Goal: Information Seeking & Learning: Compare options

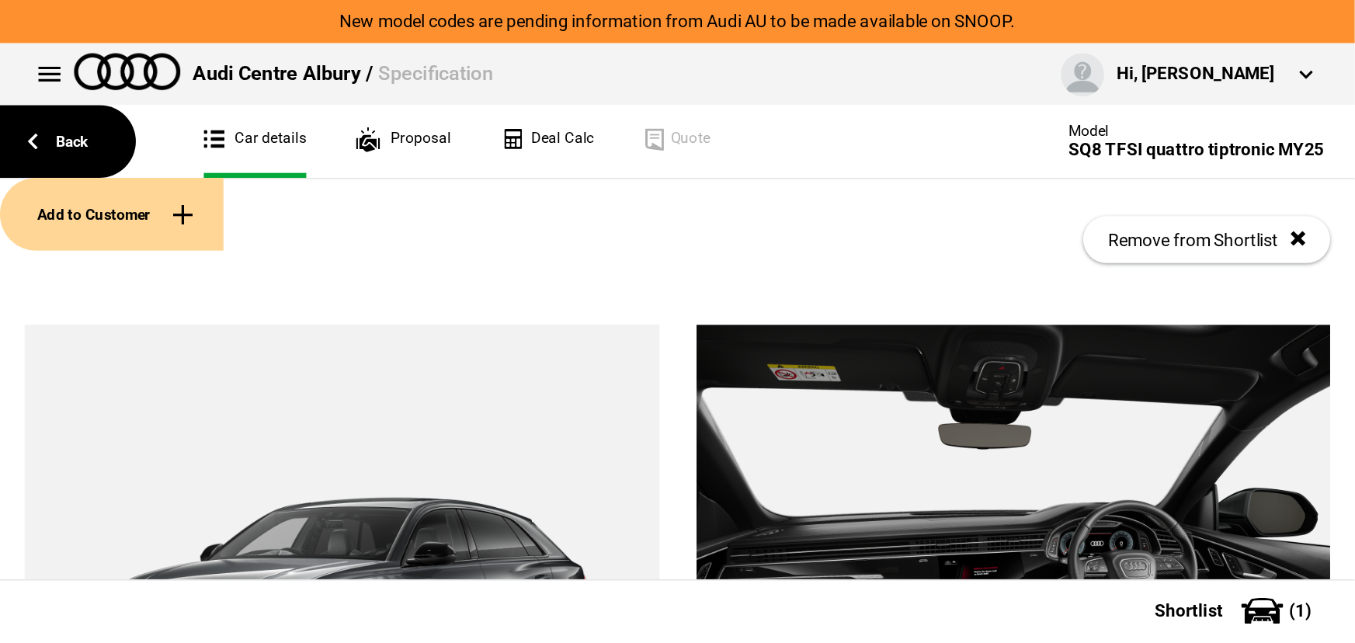
scroll to position [123, 0]
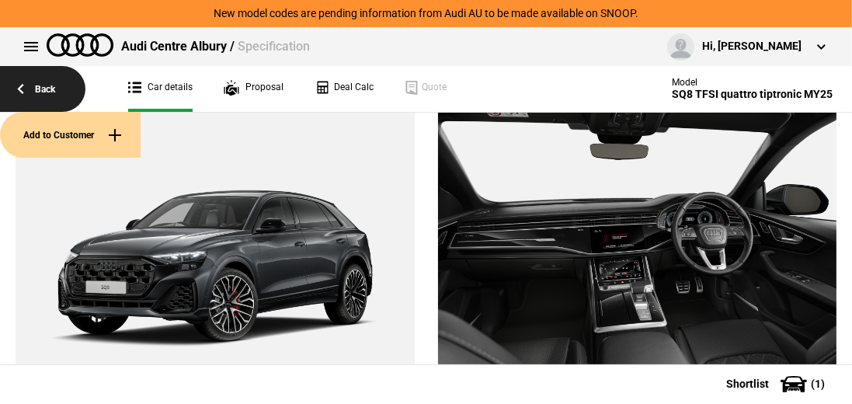
click at [40, 92] on link "Back" at bounding box center [42, 89] width 85 height 46
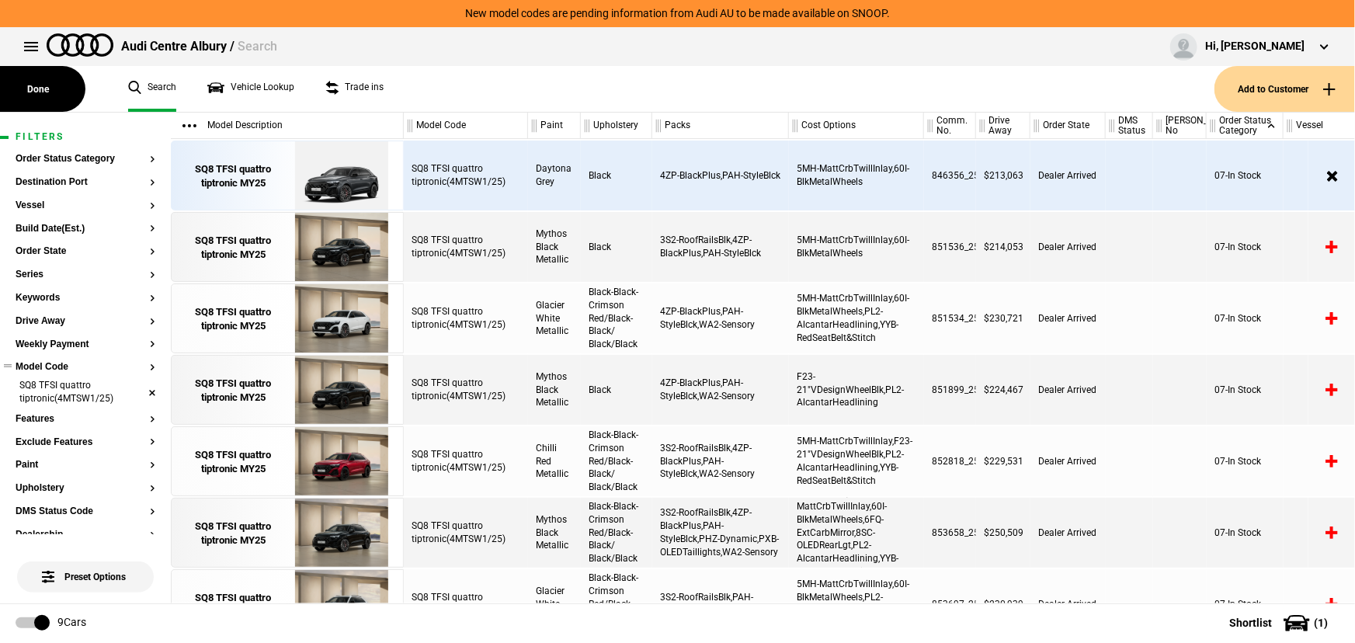
click at [135, 393] on li "SQ8 TFSI quattro tiptronic(4MTSW1/25)" at bounding box center [86, 393] width 140 height 29
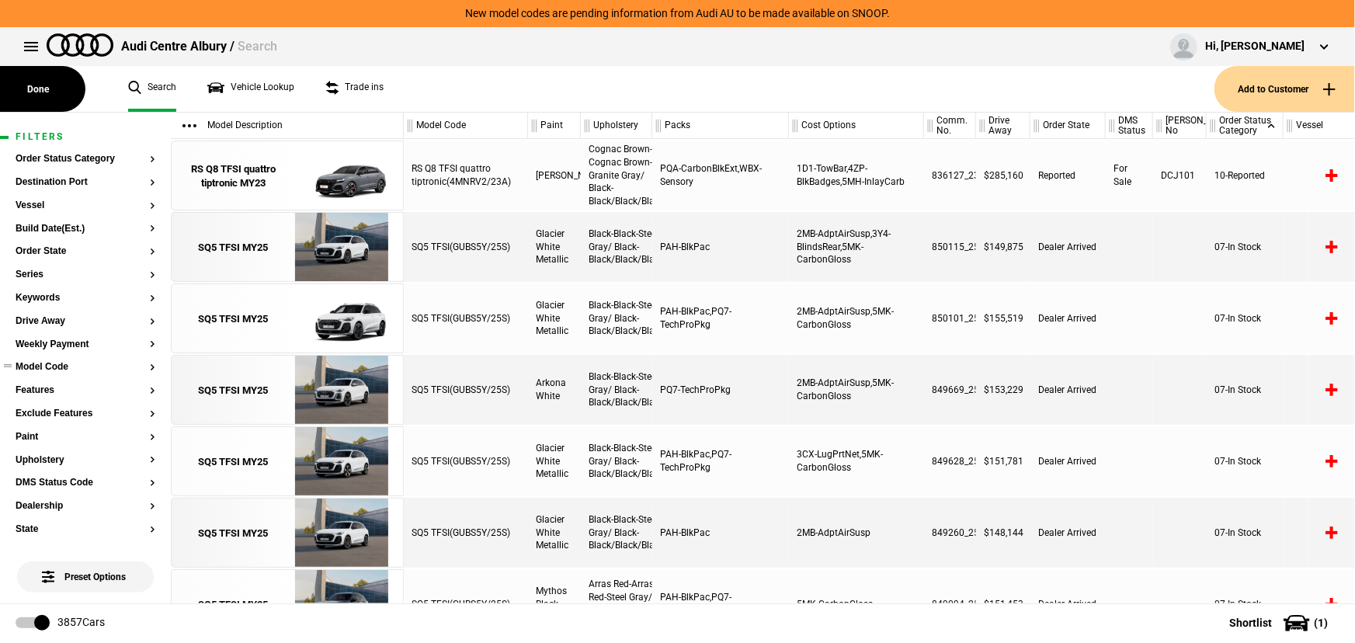
click at [60, 369] on button "Model Code" at bounding box center [86, 367] width 140 height 11
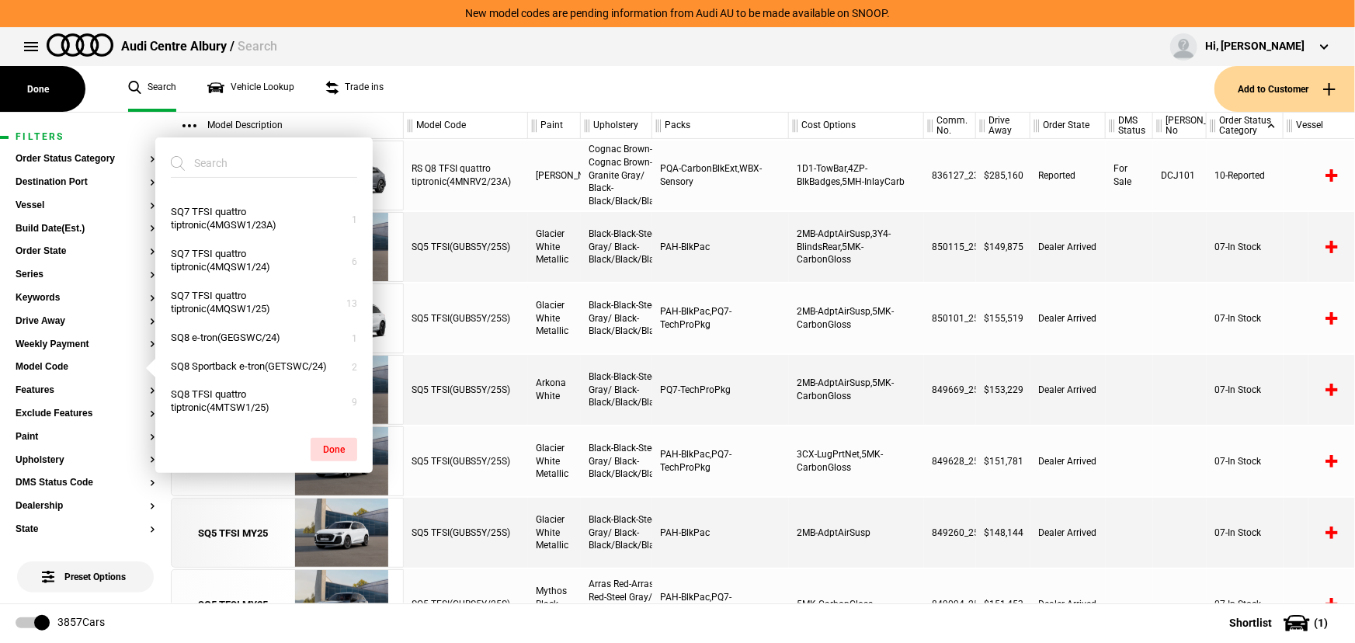
scroll to position [2752, 0]
click at [228, 169] on button "SQ5 TFSI(GUBS5Y/25S)" at bounding box center [263, 155] width 217 height 29
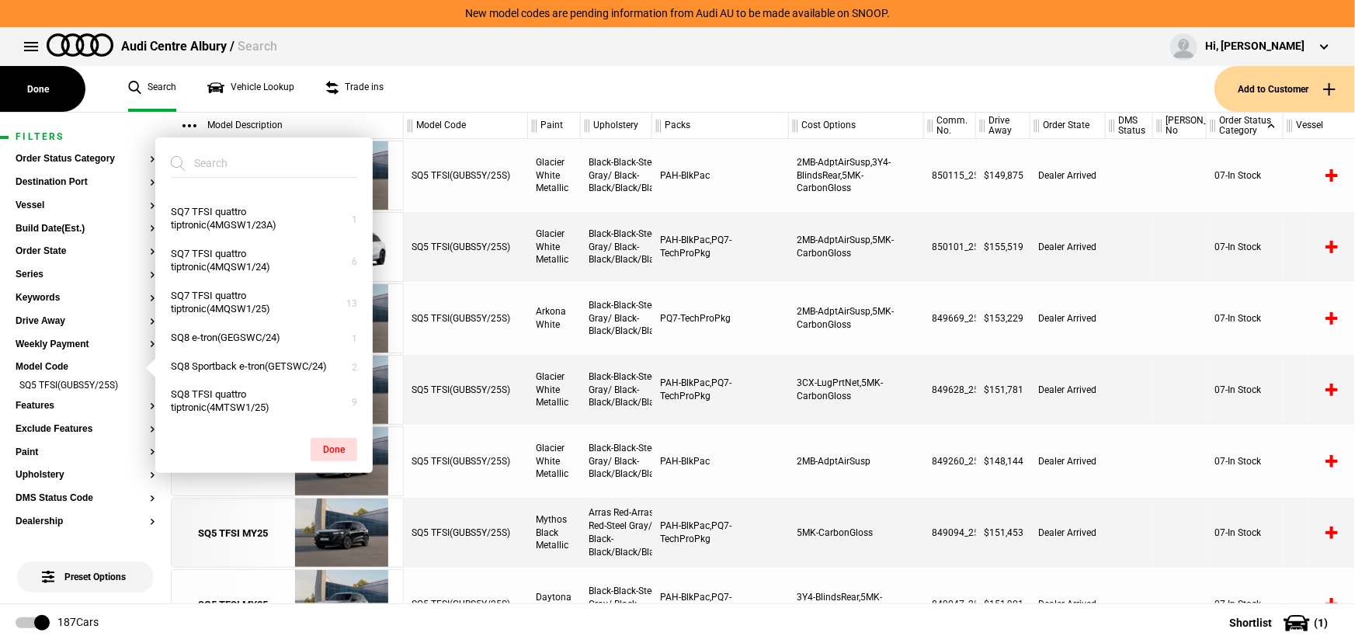
click at [657, 317] on div "PQ7-TechProPkg" at bounding box center [720, 318] width 137 height 70
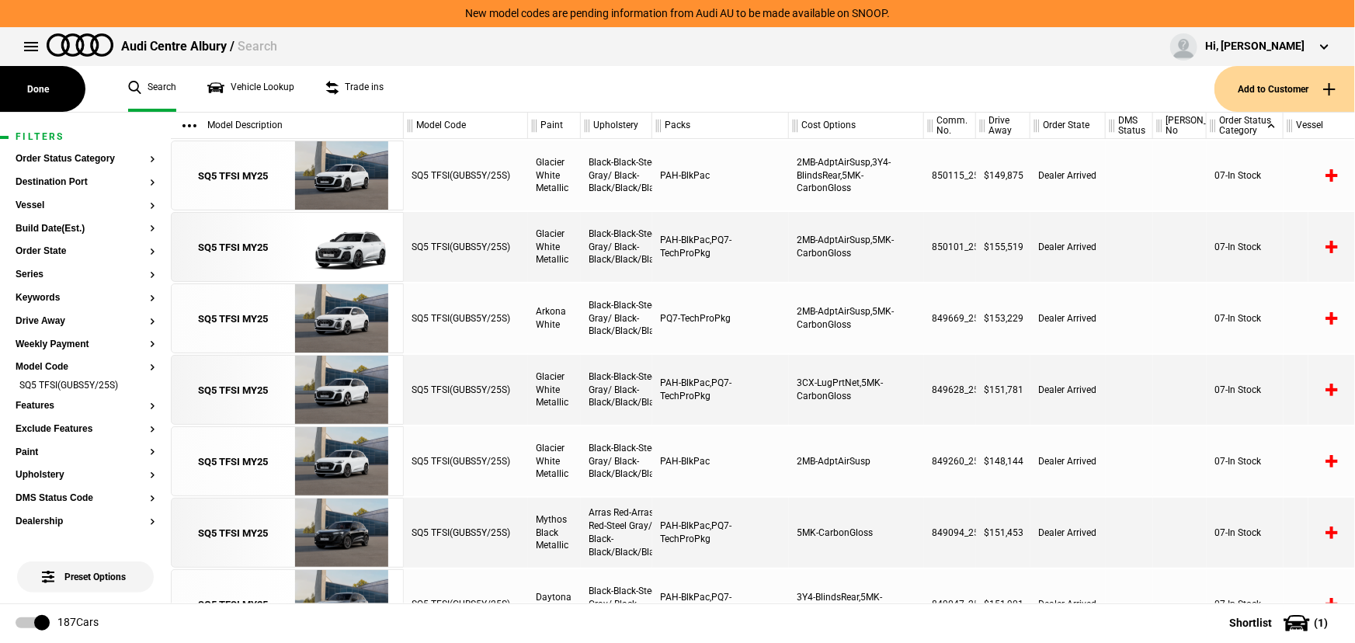
scroll to position [78, 0]
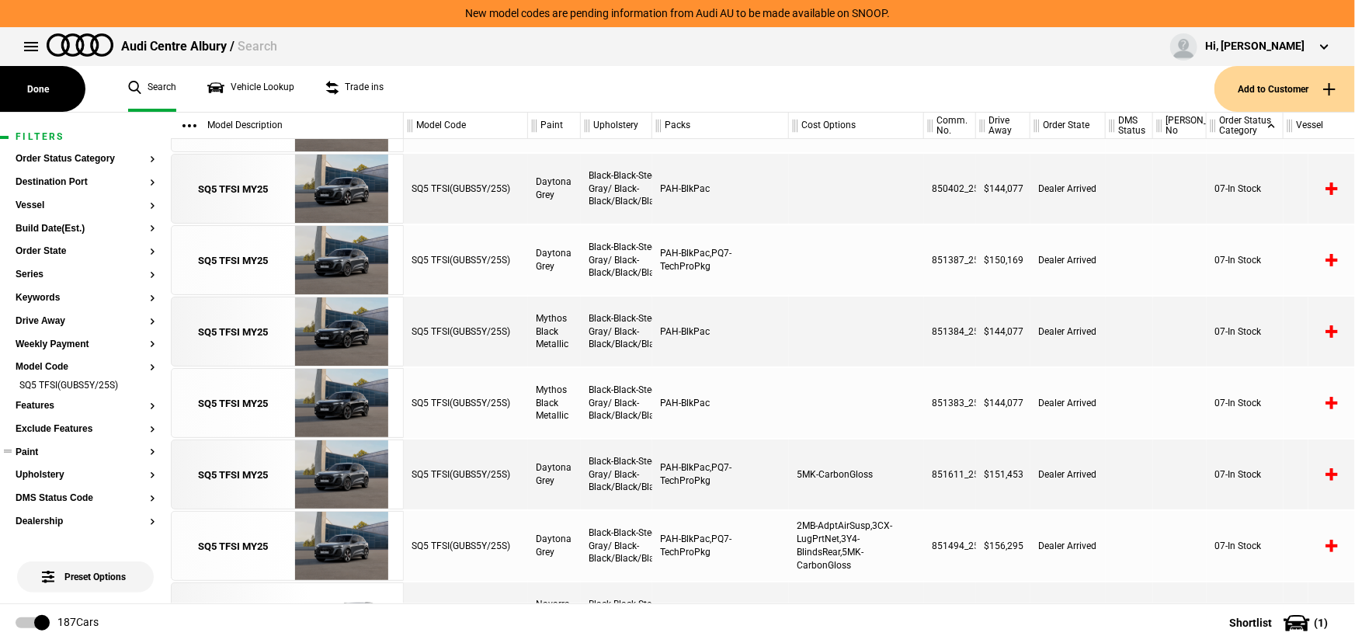
click at [33, 403] on button "Paint" at bounding box center [86, 452] width 140 height 11
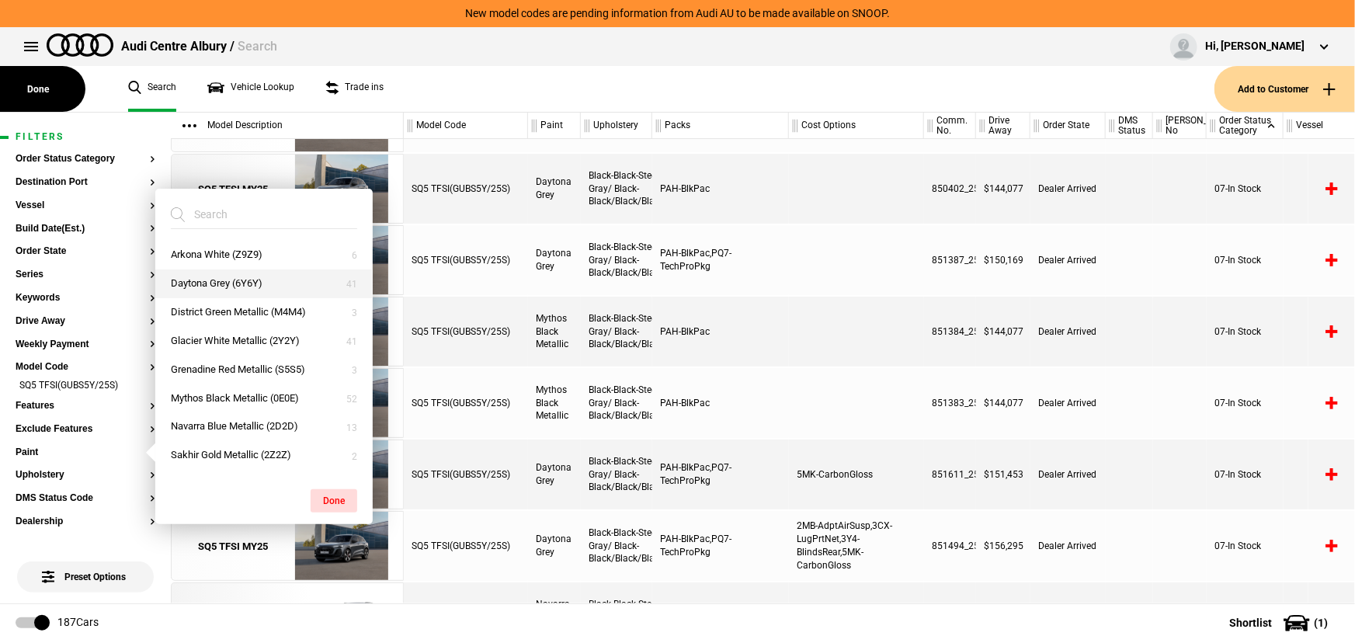
click at [218, 283] on button "Daytona Grey (6Y6Y)" at bounding box center [263, 283] width 217 height 29
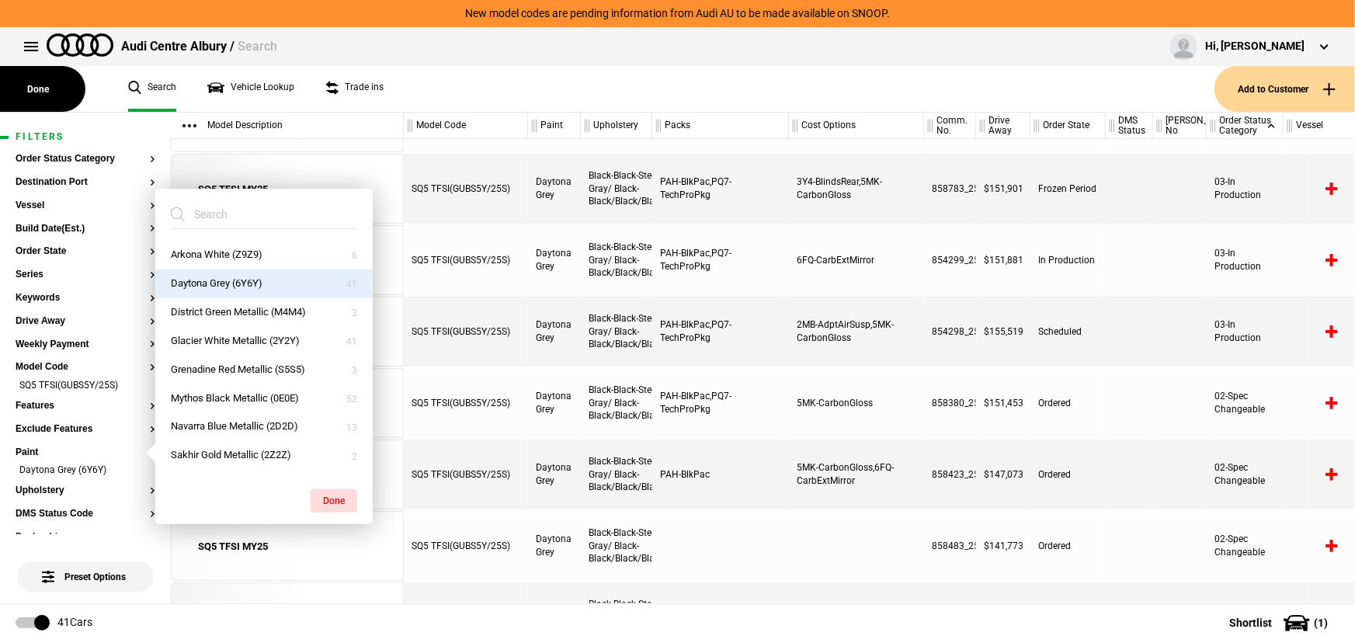
click at [733, 310] on div "PAH-BlkPac,PQ7-TechProPkg" at bounding box center [720, 332] width 137 height 70
